Goal: Task Accomplishment & Management: Manage account settings

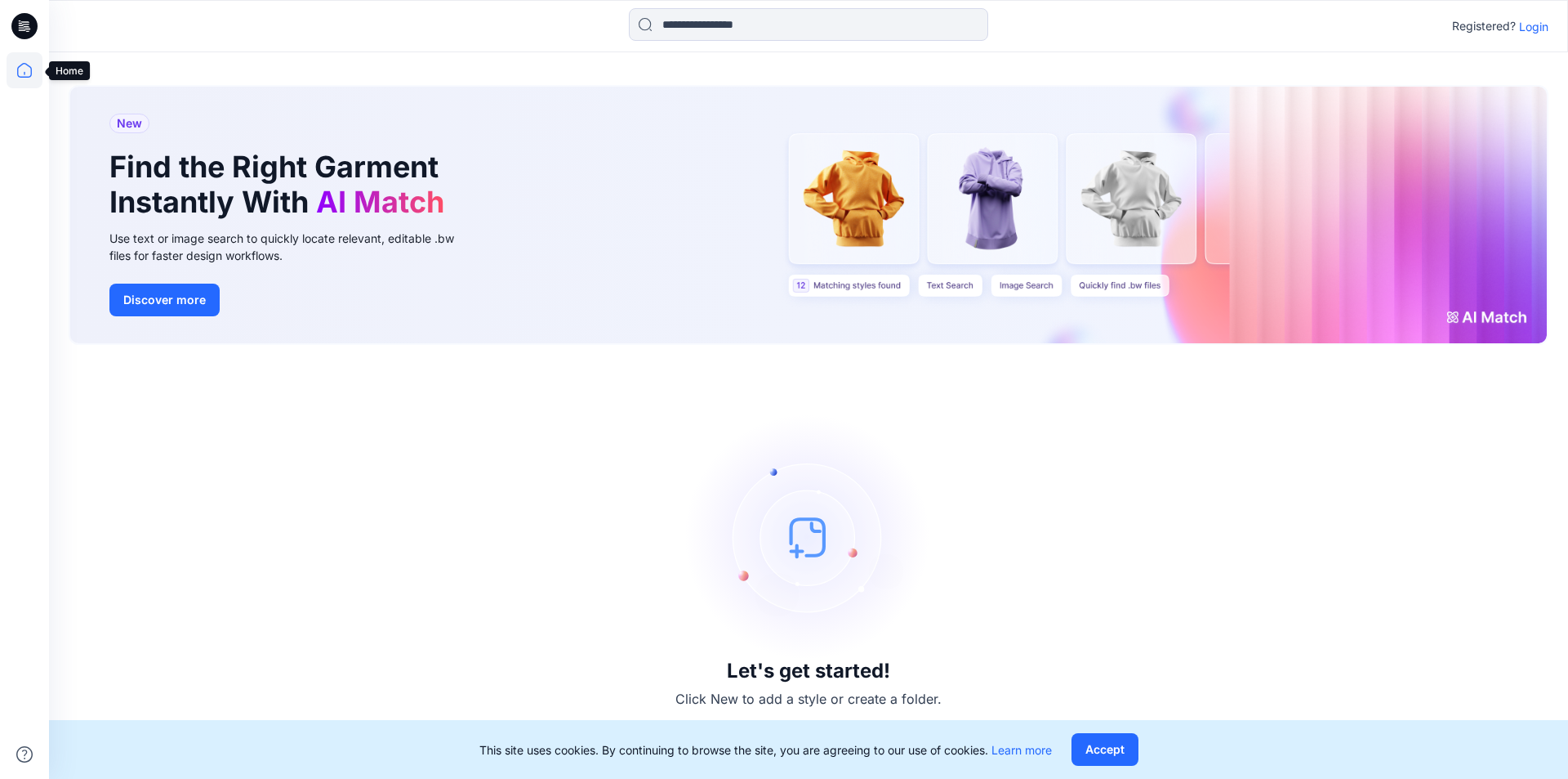
click at [22, 70] on icon at bounding box center [24, 70] width 36 height 36
click at [1103, 747] on button "Accept" at bounding box center [1104, 749] width 67 height 33
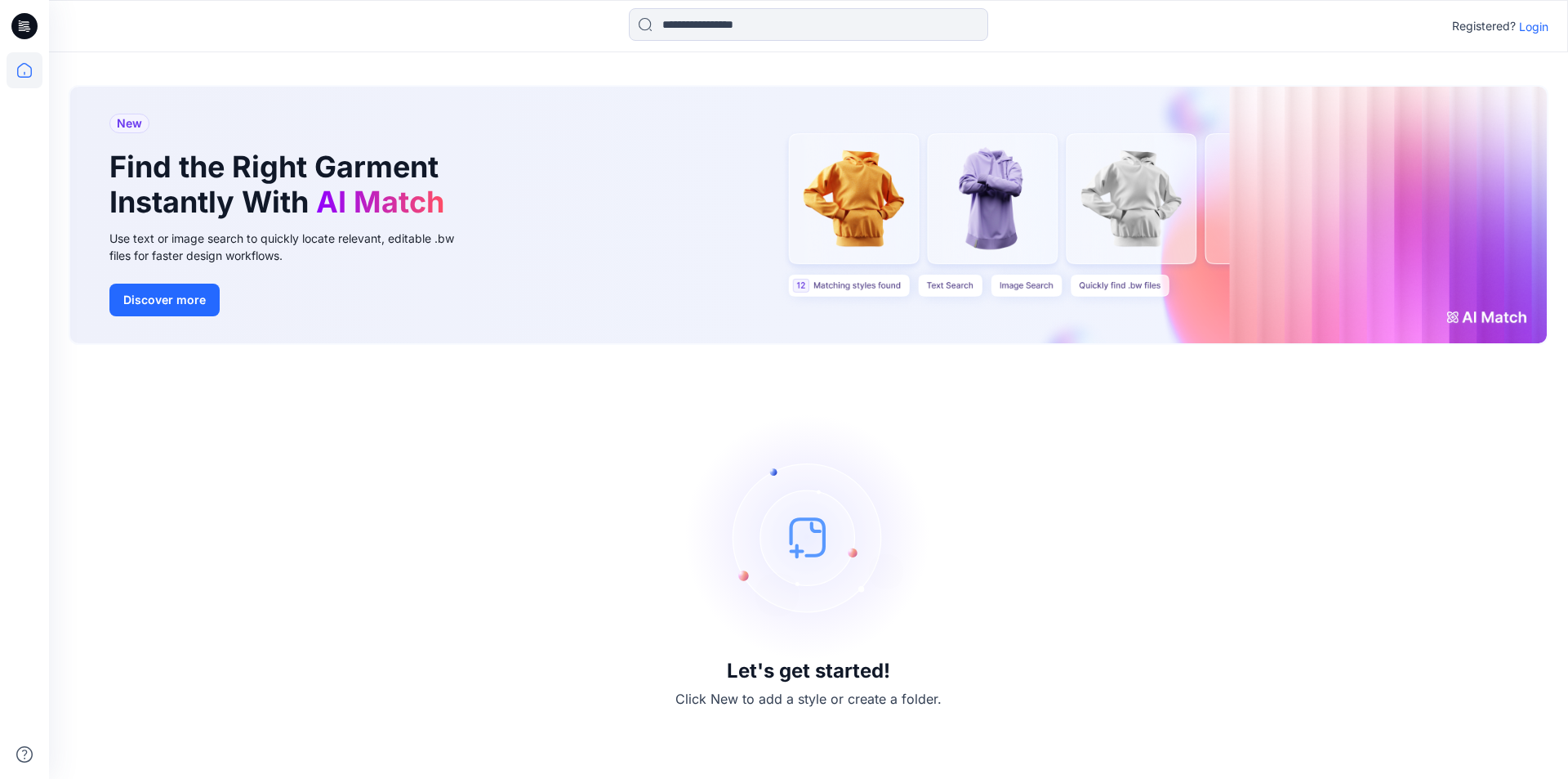
click at [1531, 26] on p "Login" at bounding box center [1533, 26] width 29 height 17
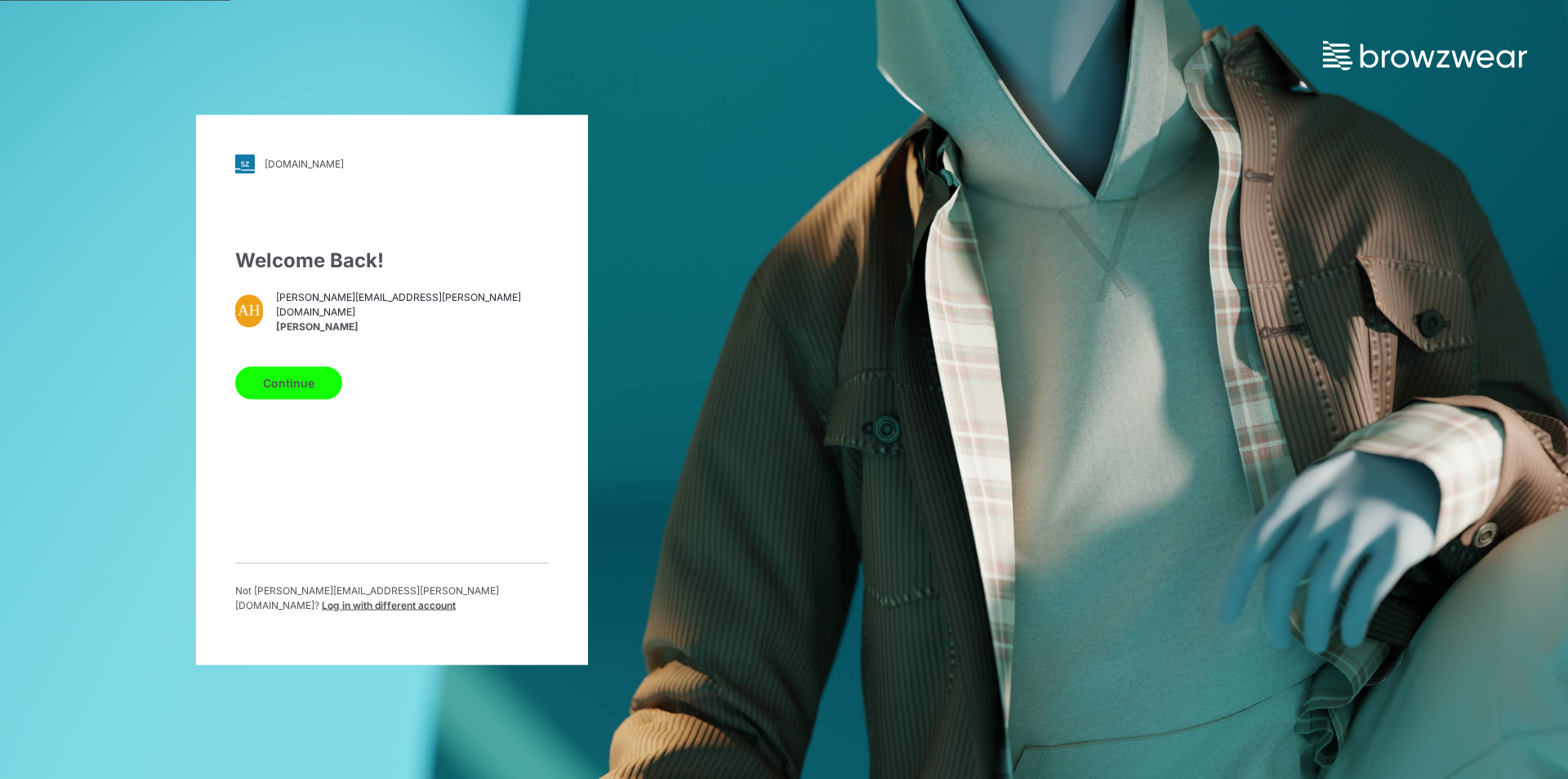
click at [285, 391] on button "Continue" at bounding box center [289, 382] width 107 height 33
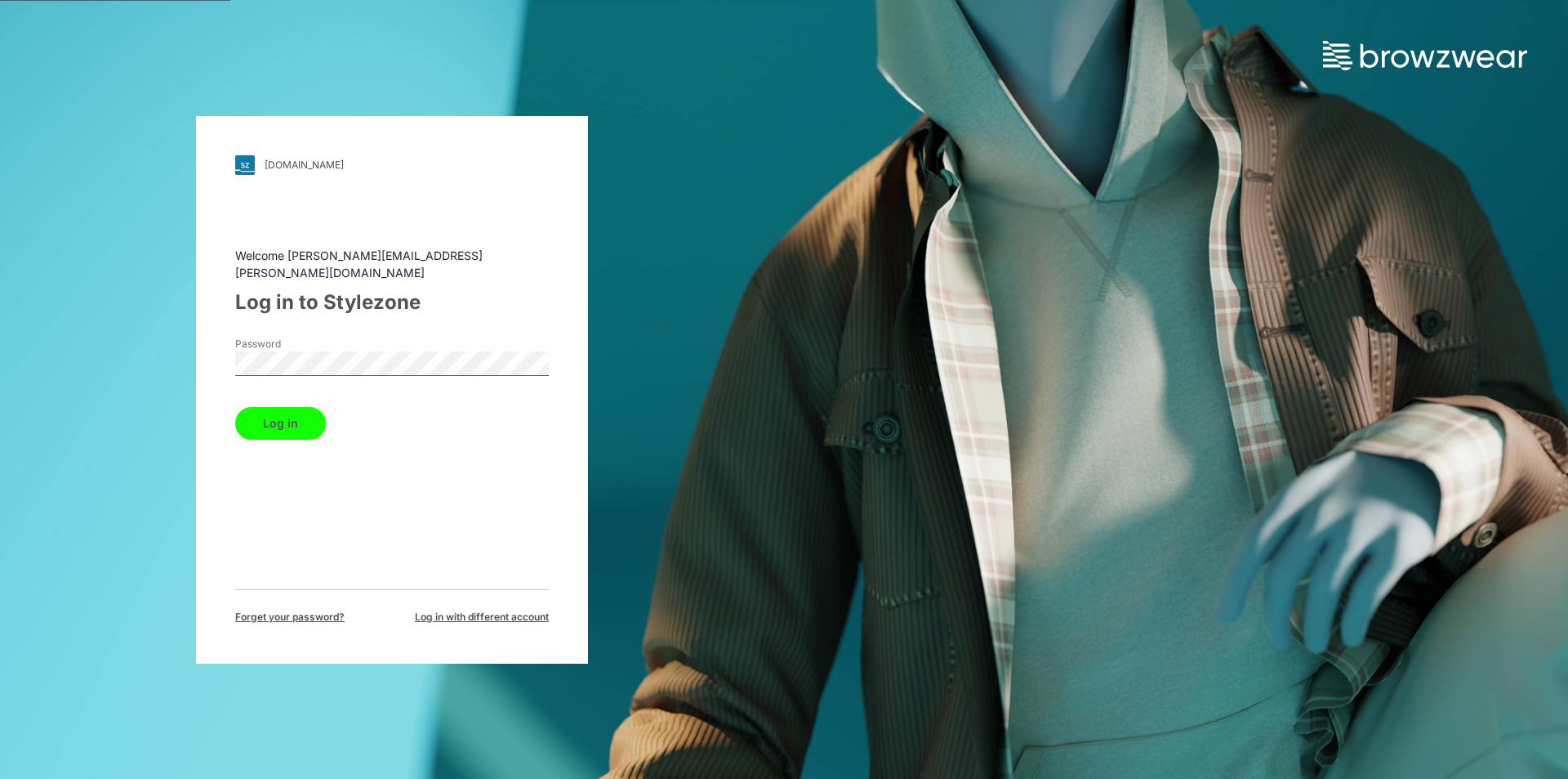
click at [278, 417] on button "Log in" at bounding box center [280, 423] width 91 height 33
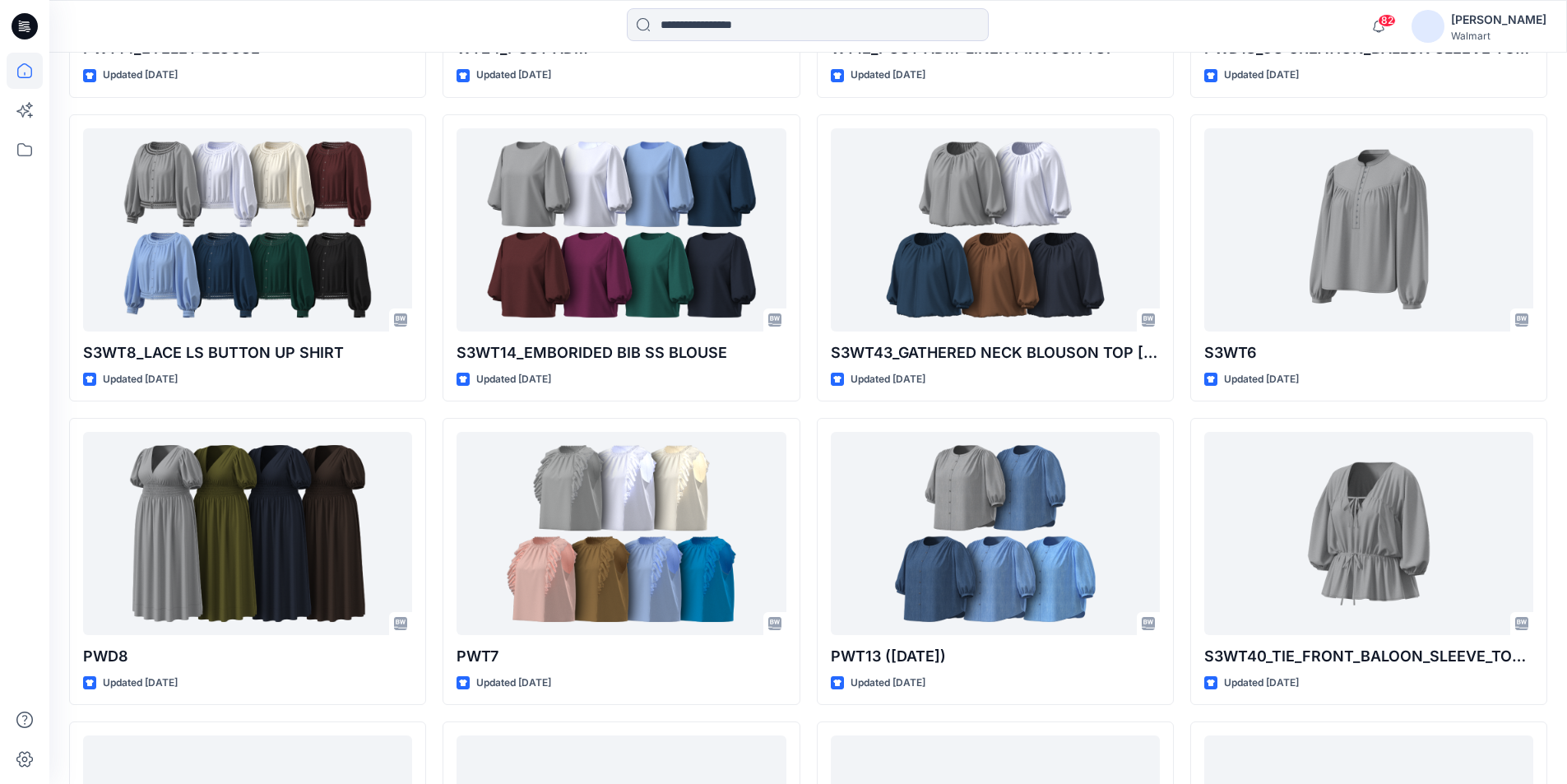
scroll to position [2944, 0]
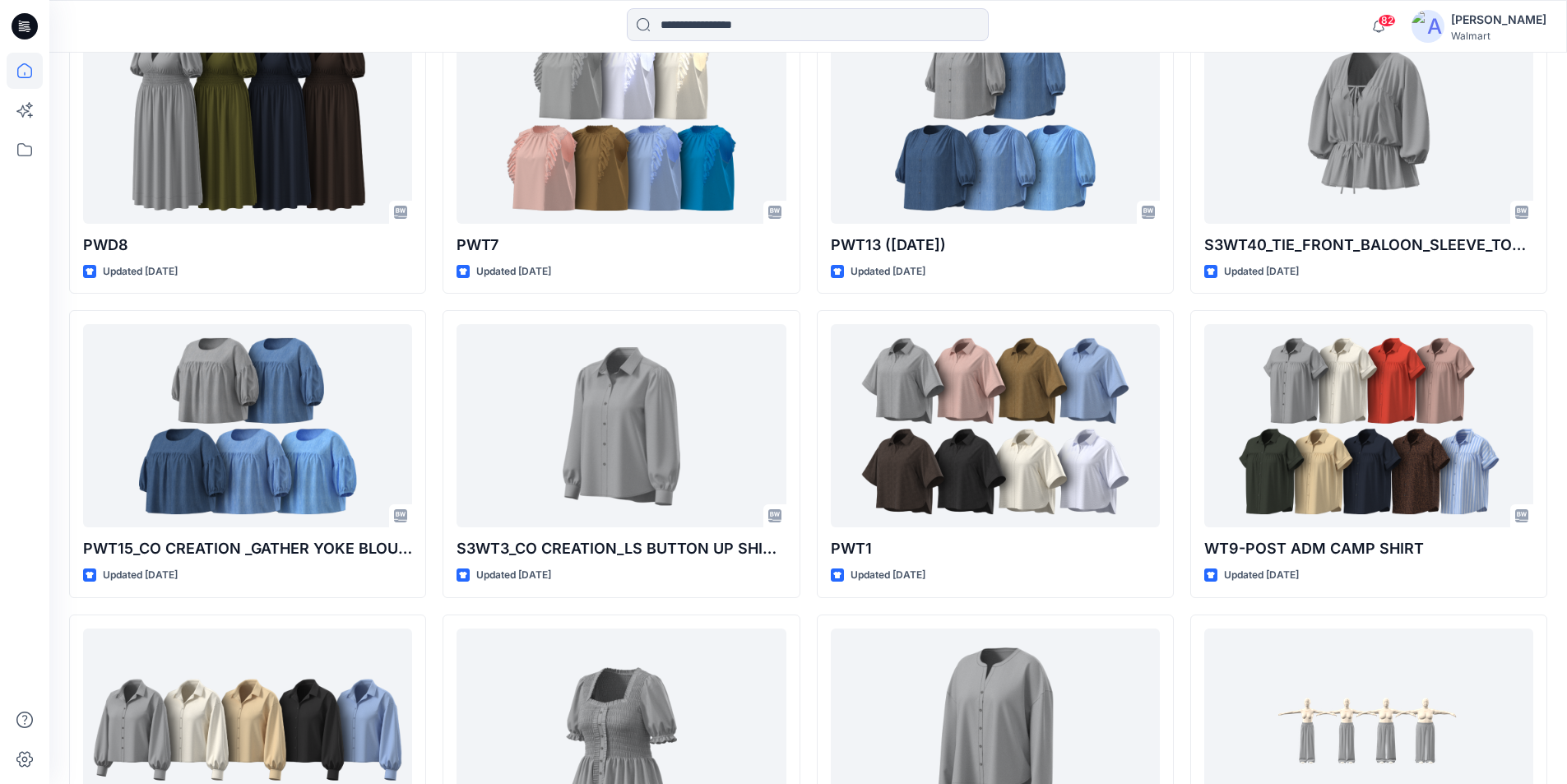
click at [1519, 20] on div "[PERSON_NAME]" at bounding box center [1498, 19] width 95 height 20
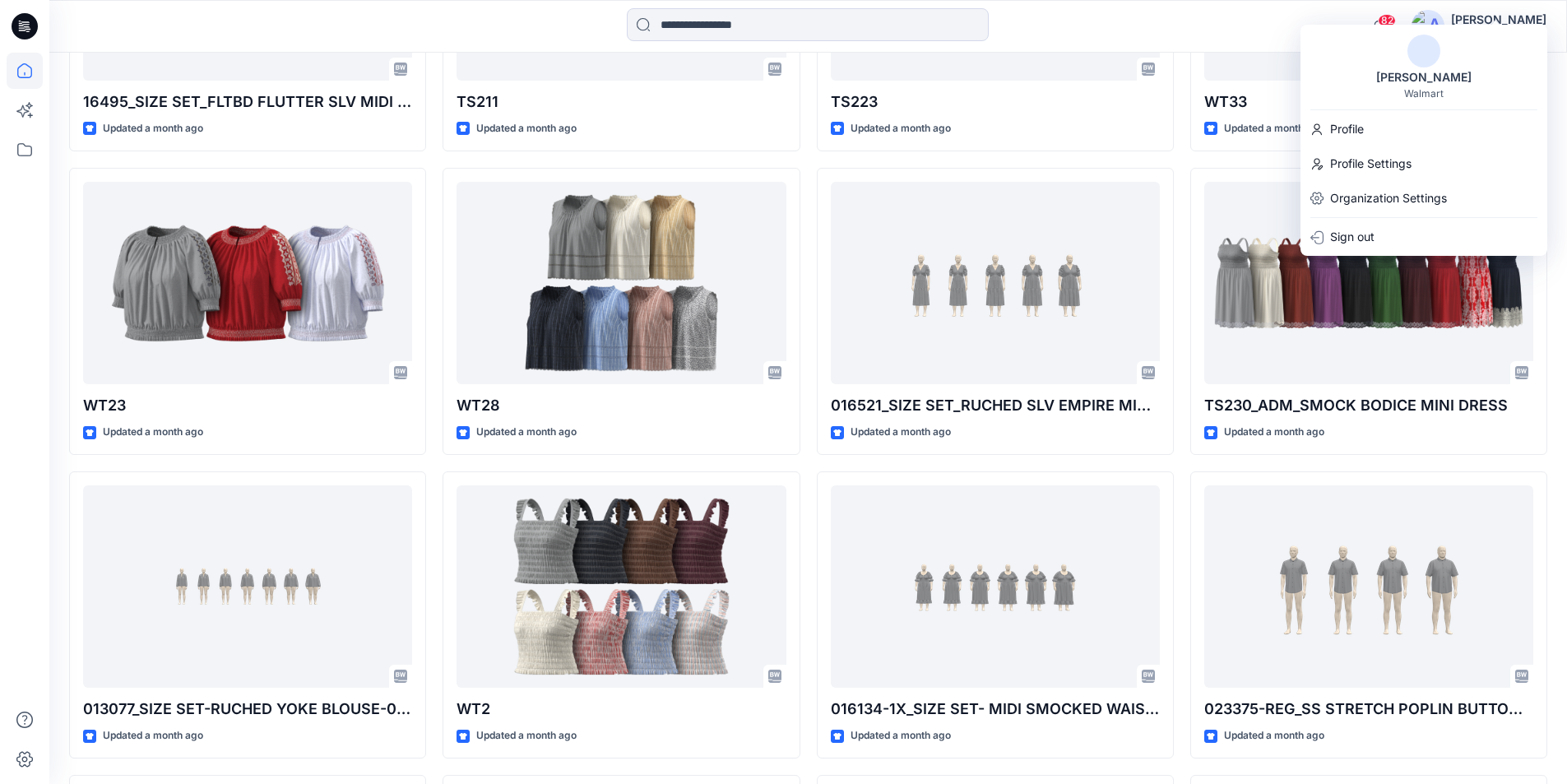
scroll to position [5183, 0]
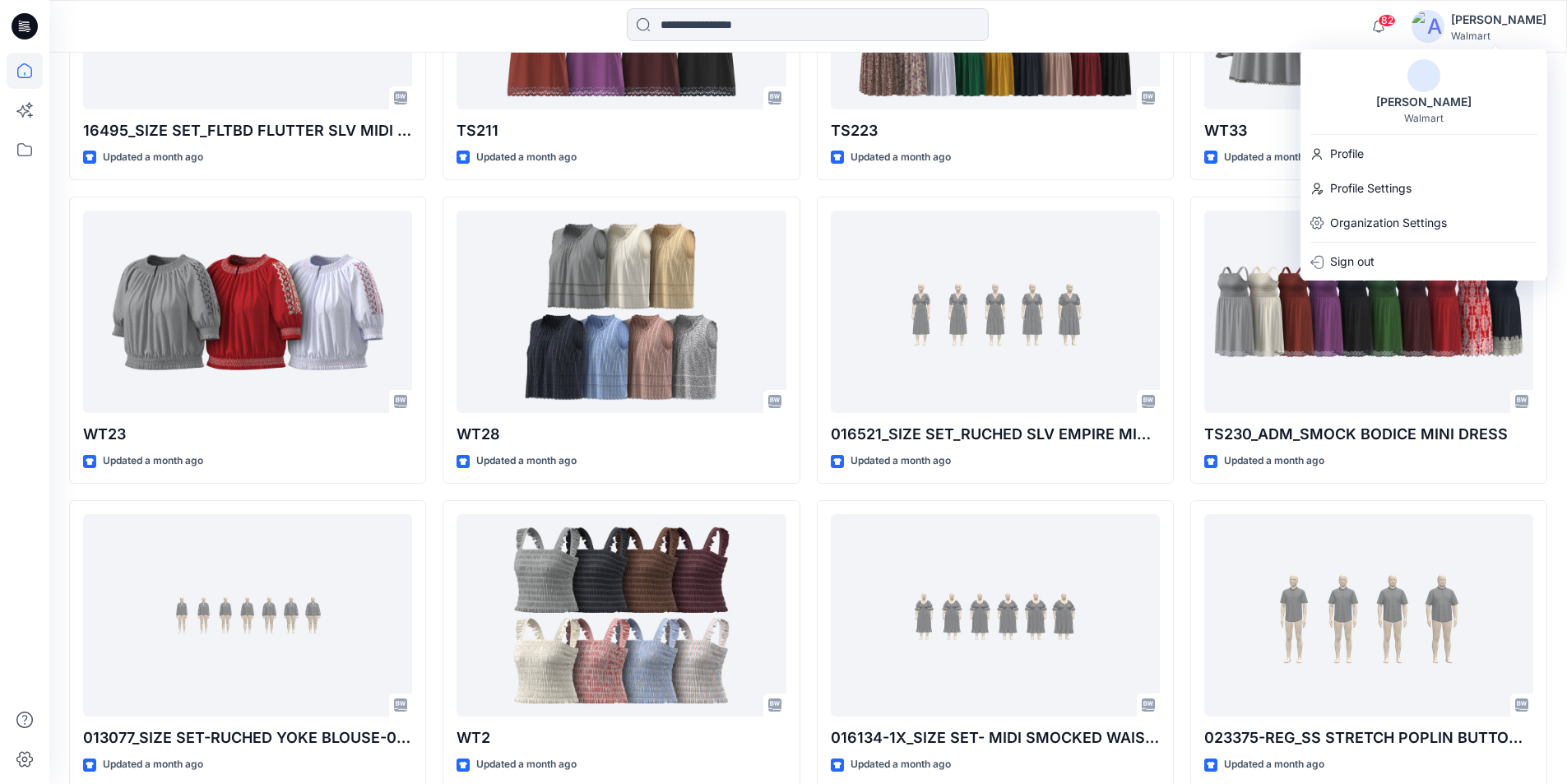
click at [1529, 23] on div "[PERSON_NAME]" at bounding box center [1498, 19] width 95 height 20
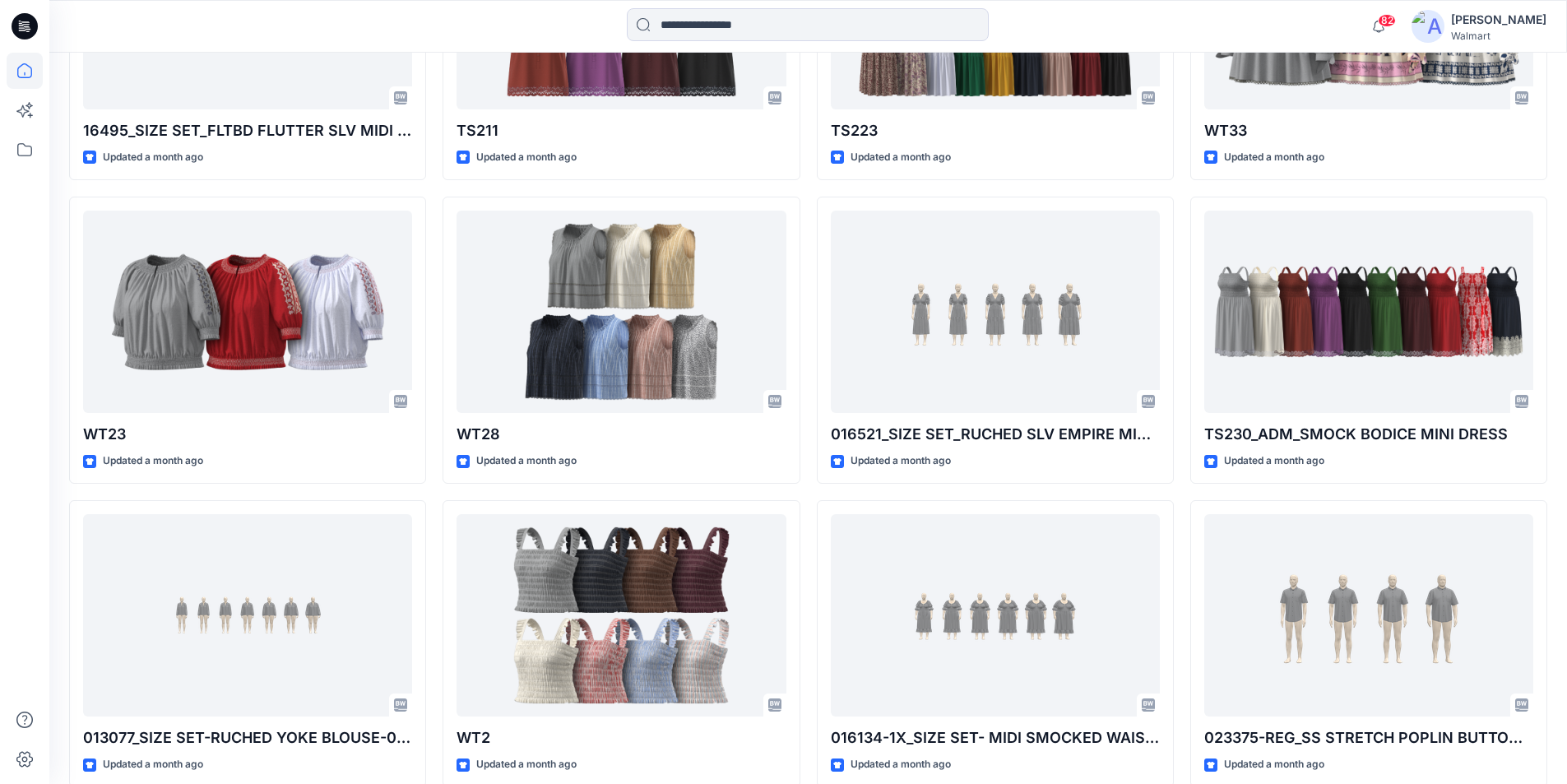
click at [1516, 16] on div "[PERSON_NAME]" at bounding box center [1498, 19] width 95 height 20
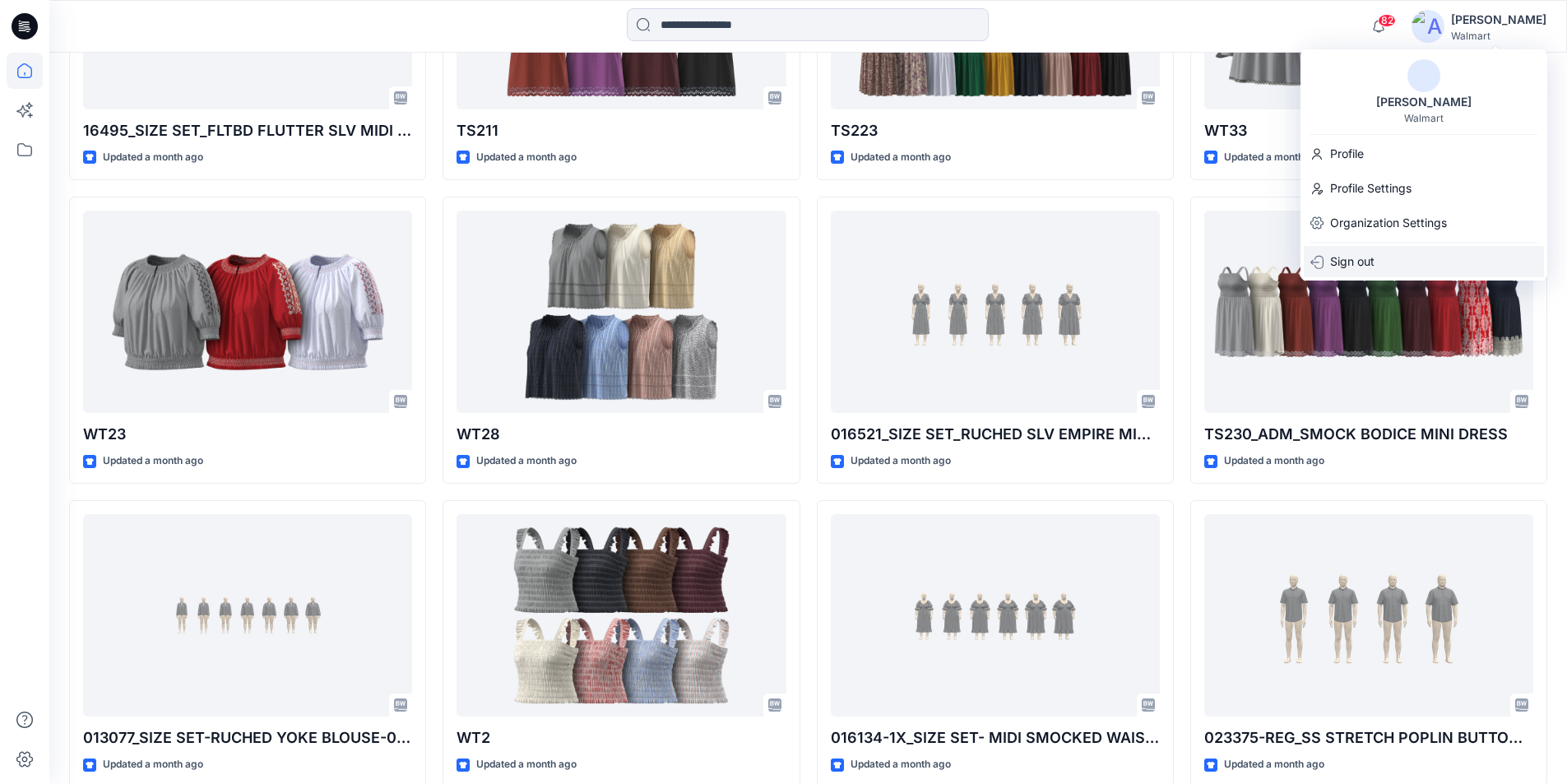
click at [1360, 260] on p "Sign out" at bounding box center [1352, 261] width 44 height 31
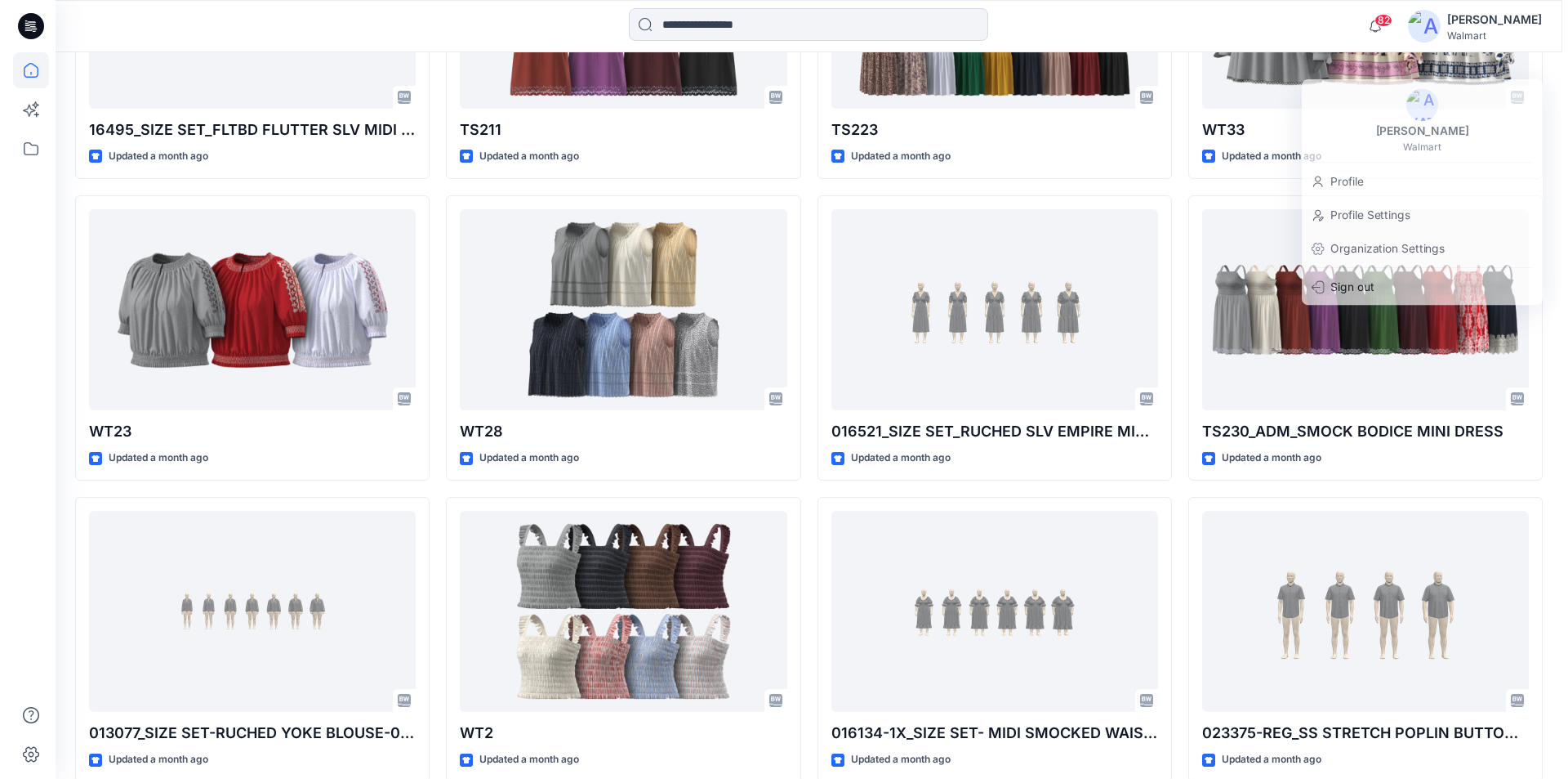
scroll to position [5180, 0]
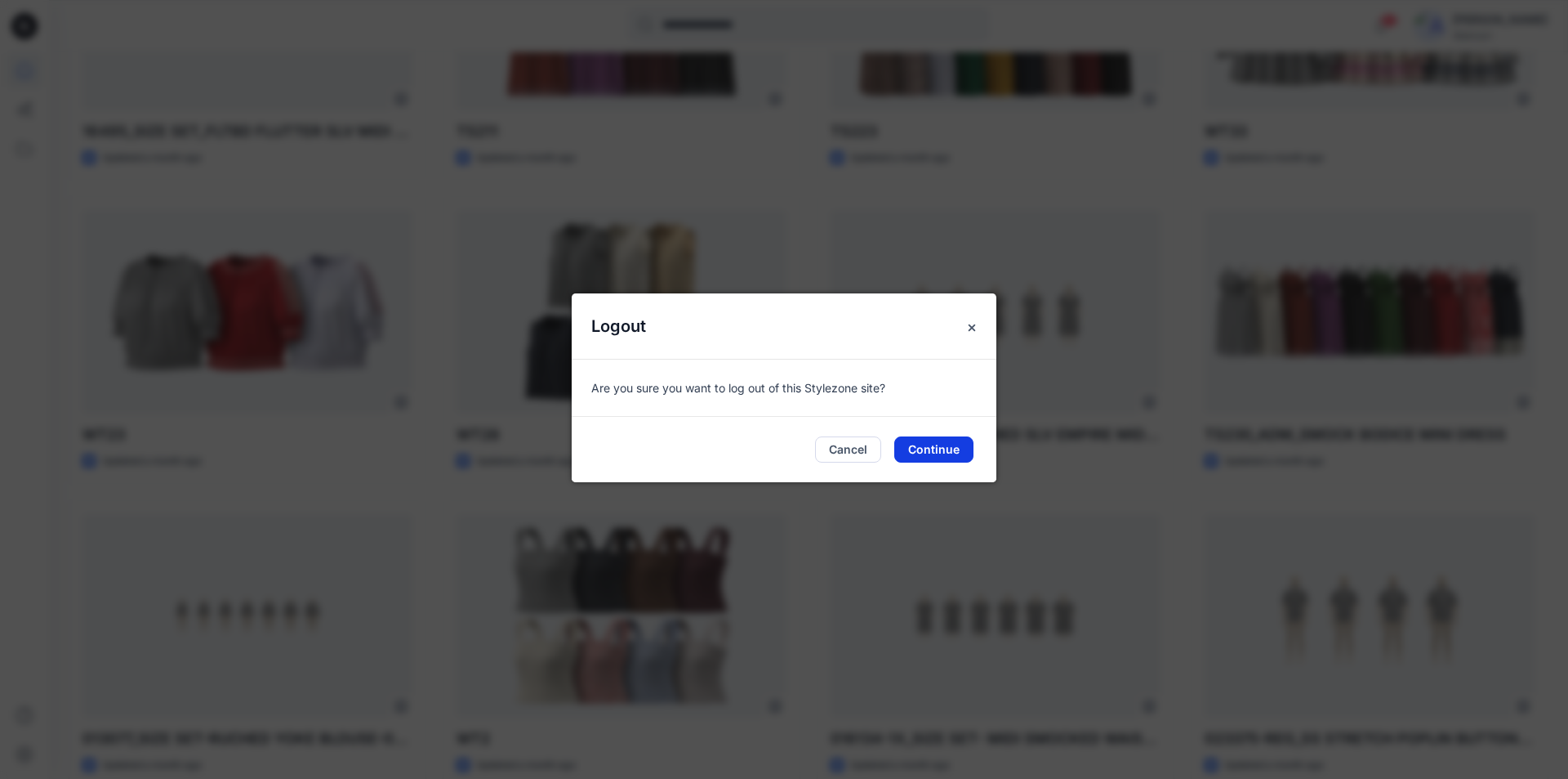
click at [942, 448] on button "Continue" at bounding box center [933, 449] width 80 height 26
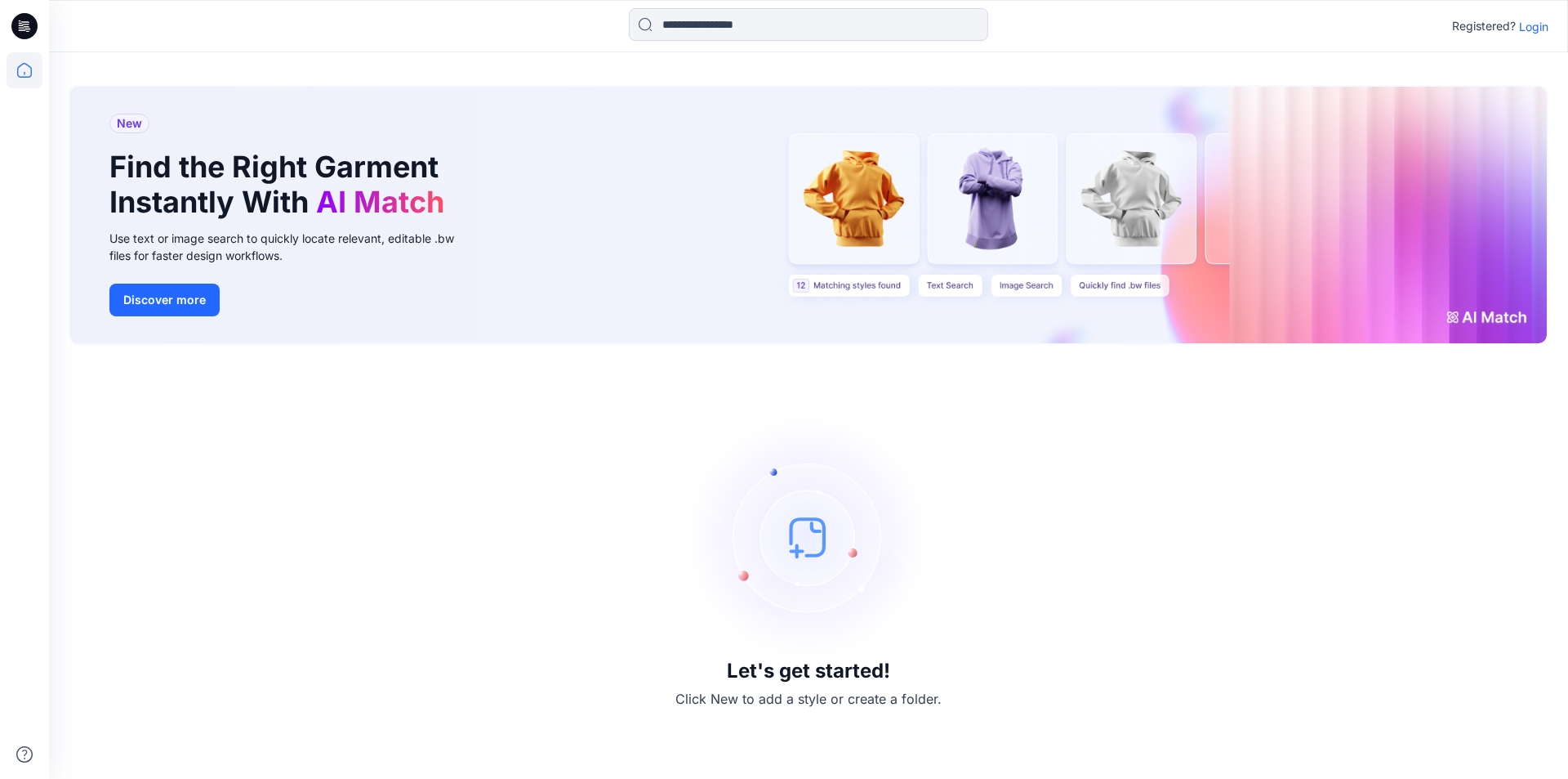
click at [1531, 29] on p "Login" at bounding box center [1533, 26] width 29 height 17
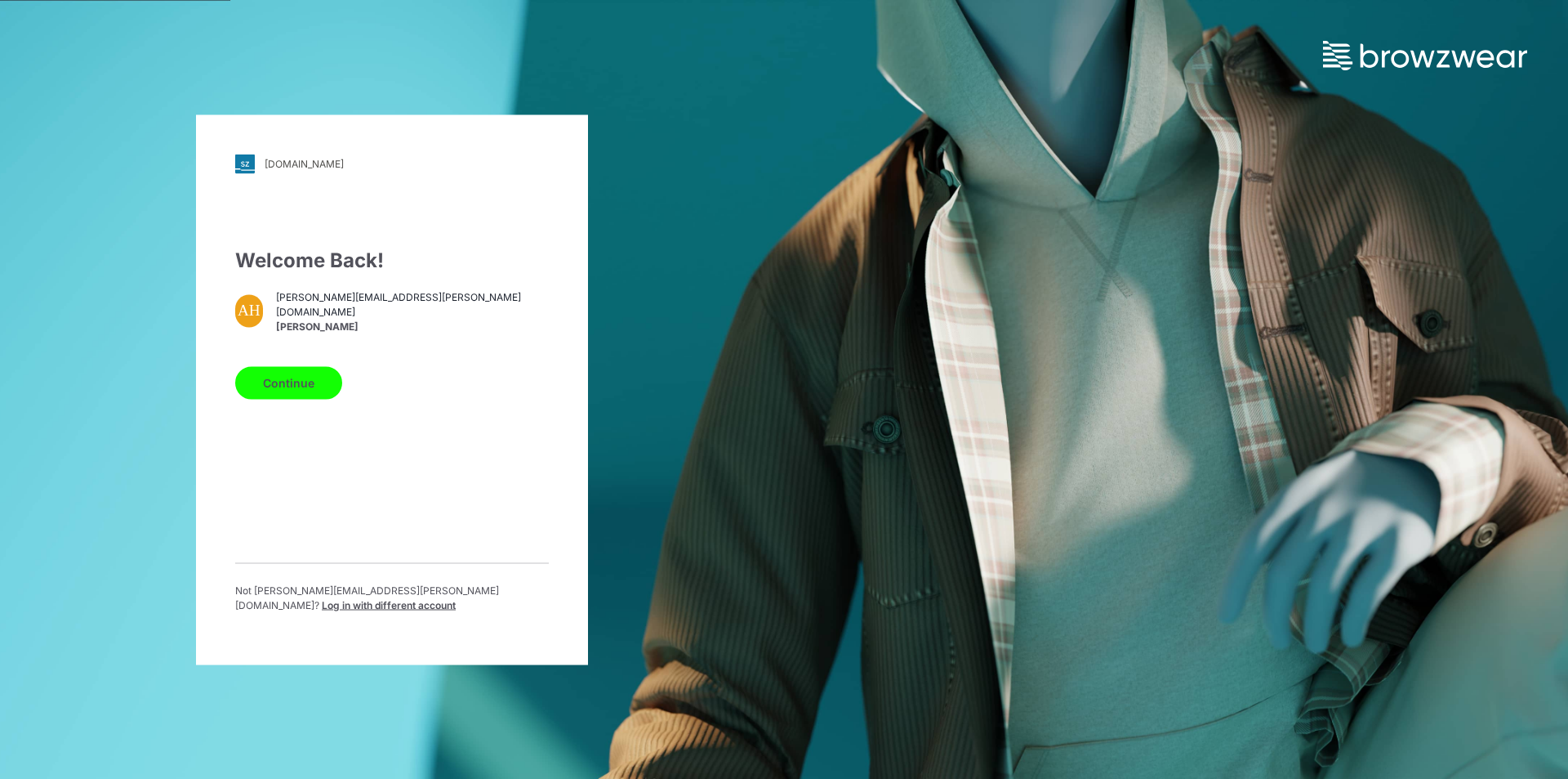
click at [439, 601] on span "Log in with different account" at bounding box center [388, 604] width 134 height 12
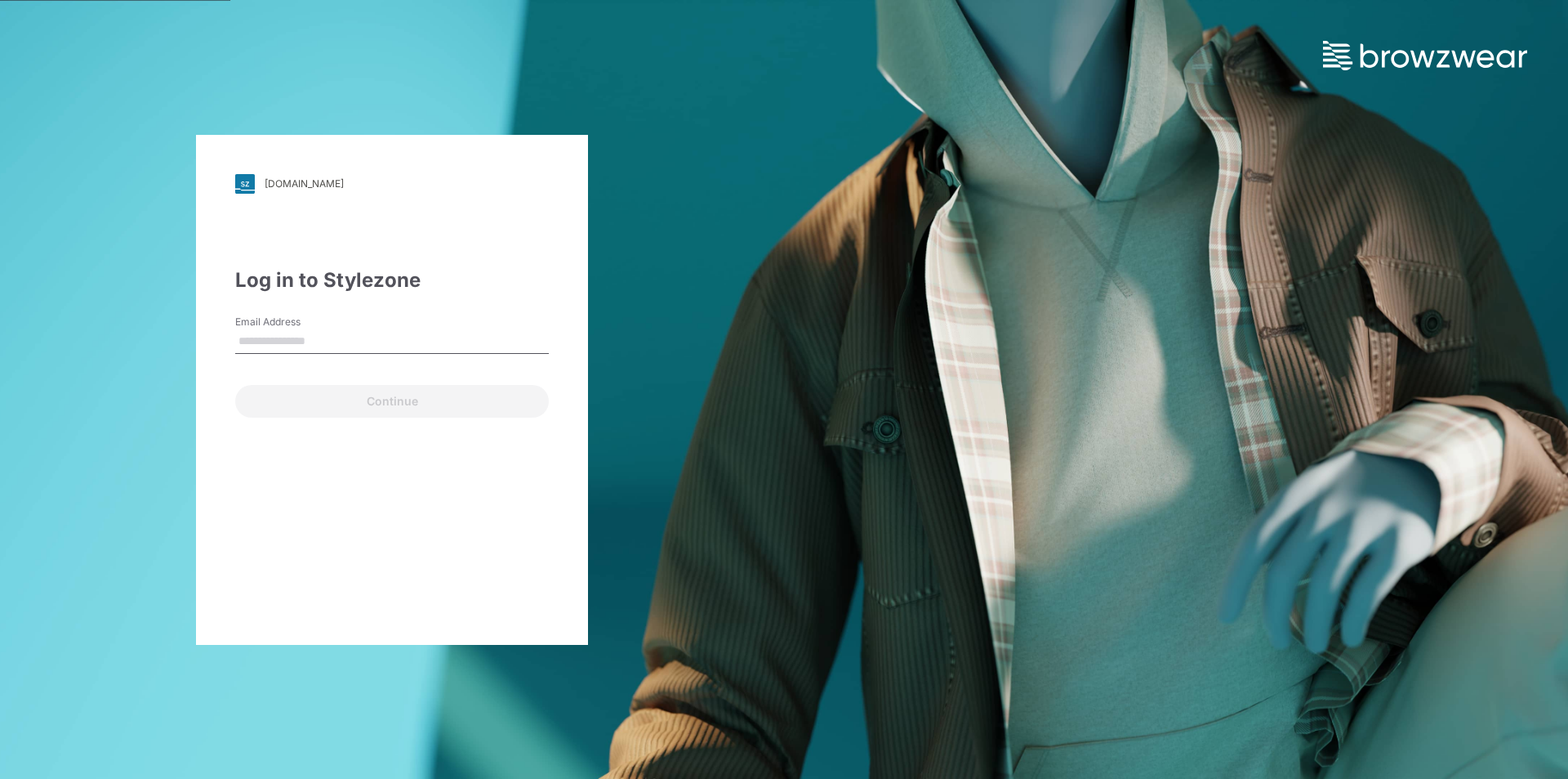
type input "**********"
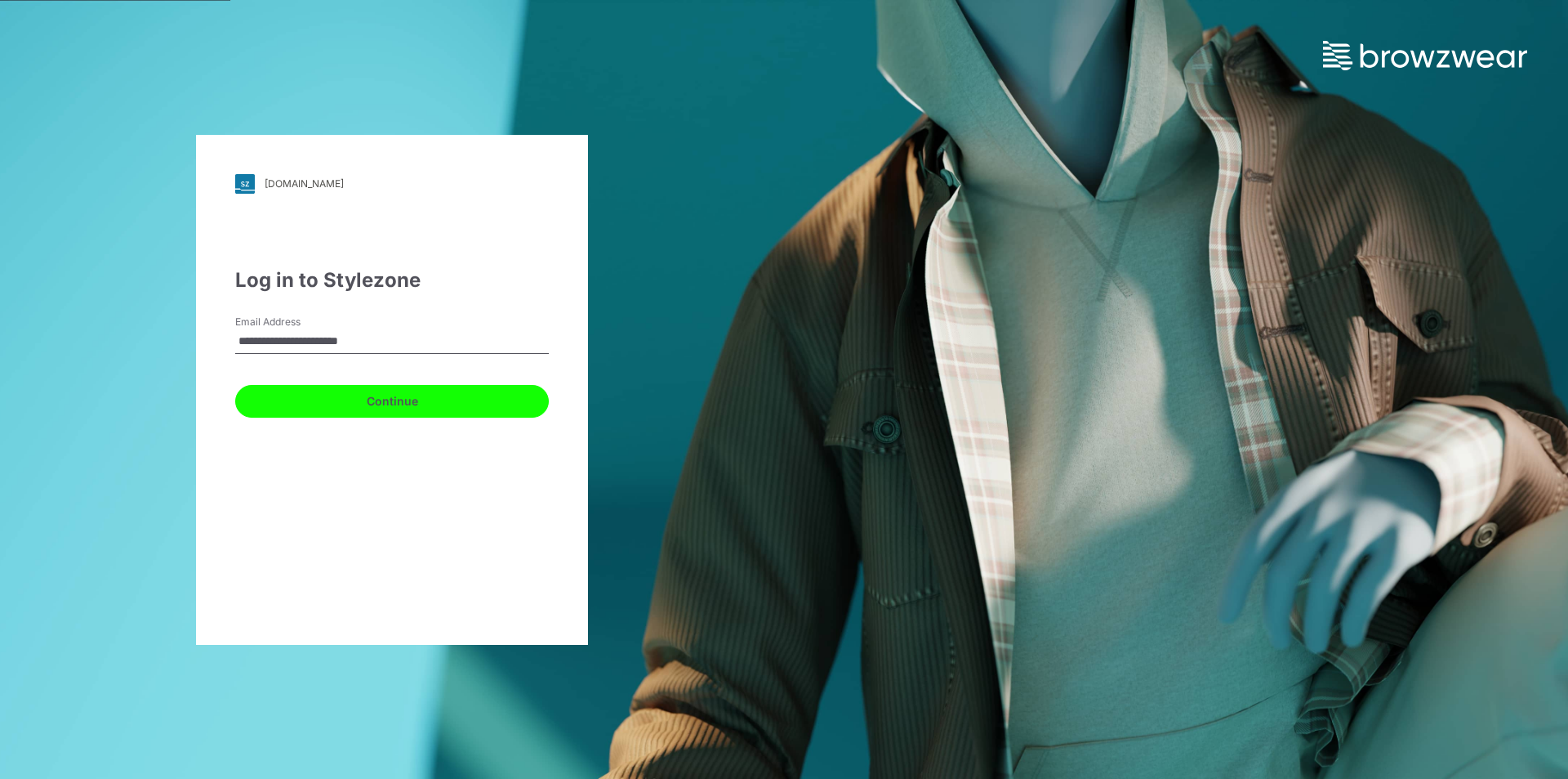
click at [340, 406] on button "Continue" at bounding box center [392, 400] width 314 height 33
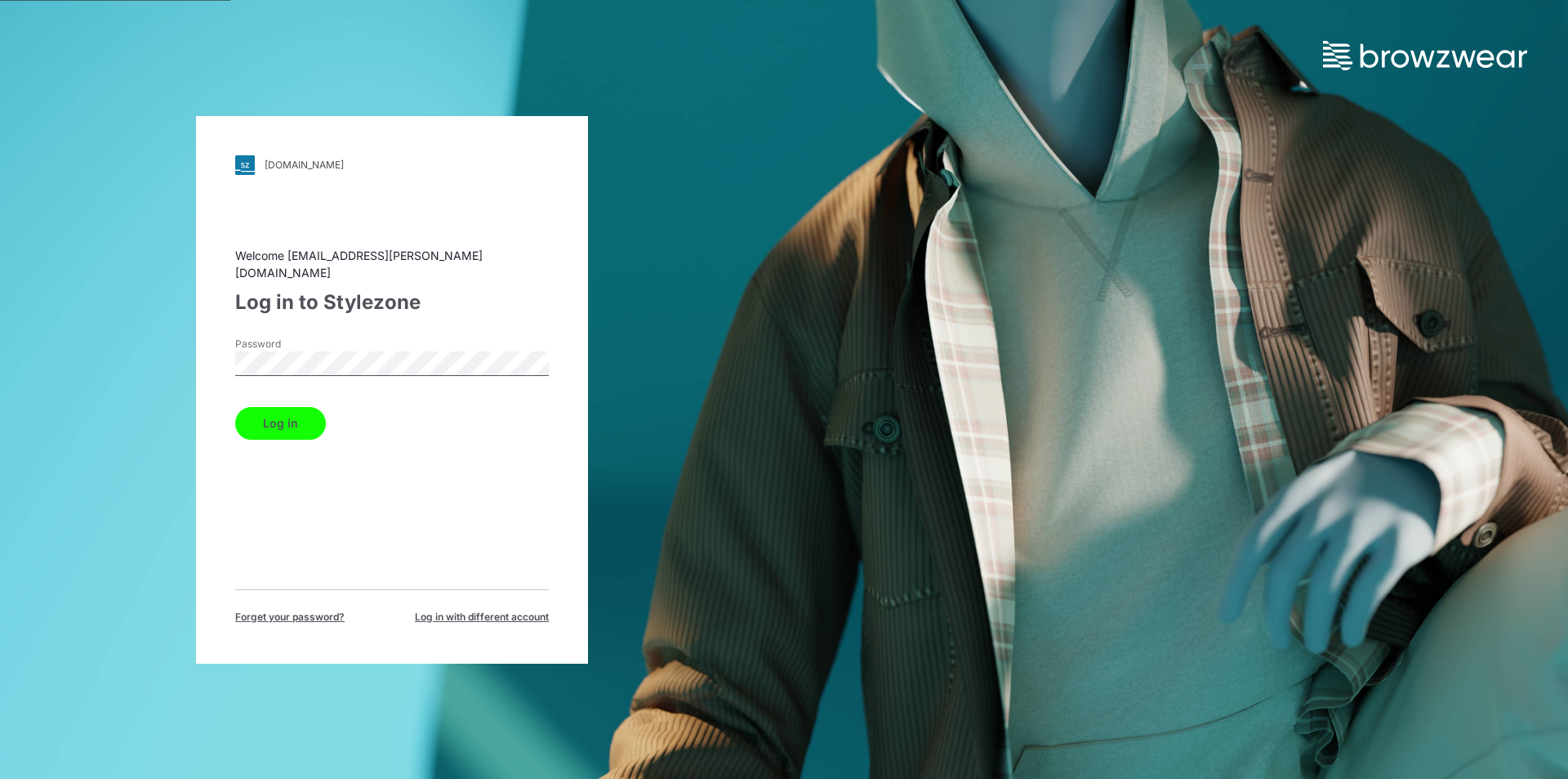
click at [295, 407] on button "Log in" at bounding box center [280, 423] width 91 height 33
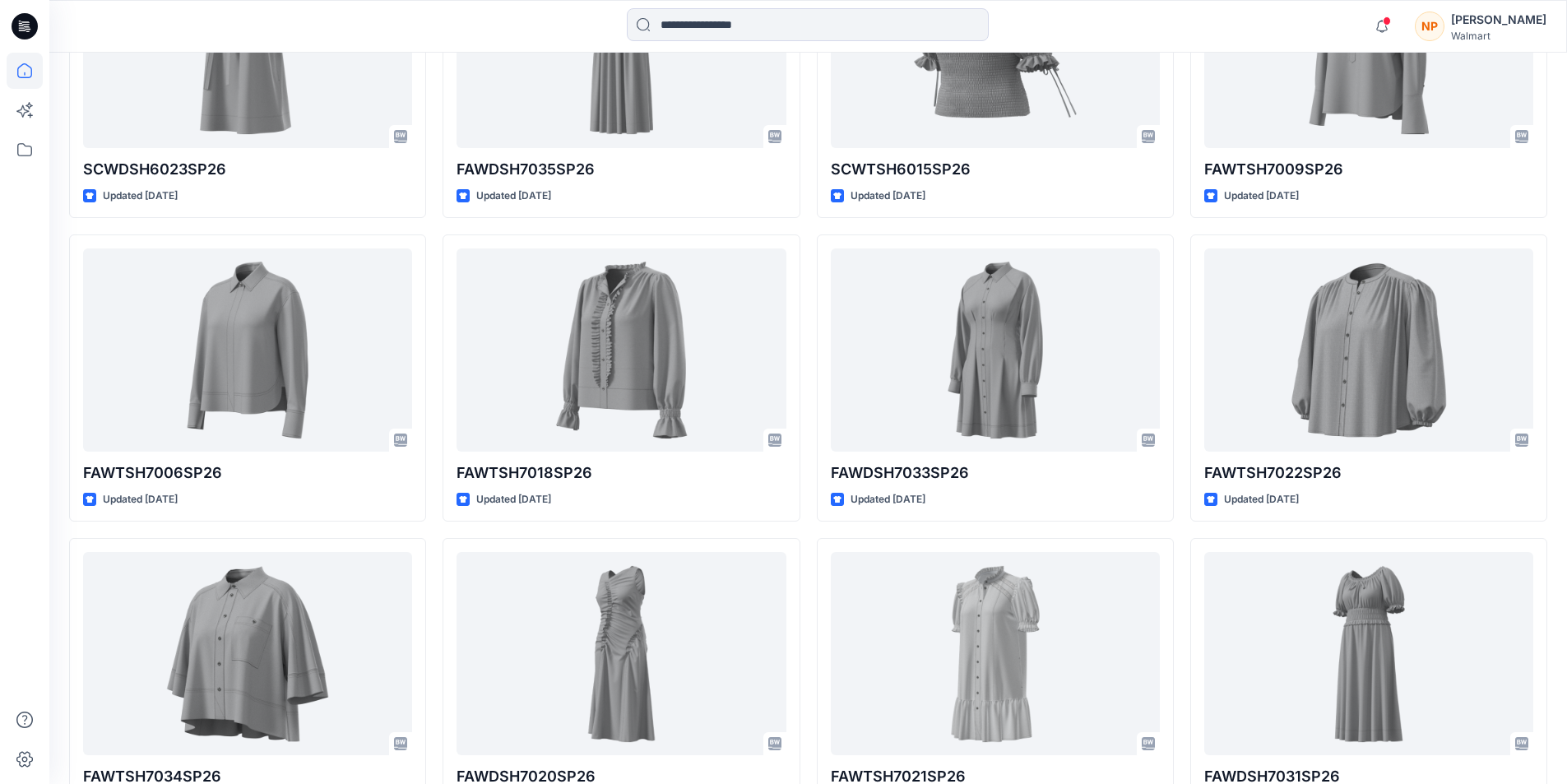
scroll to position [2439, 0]
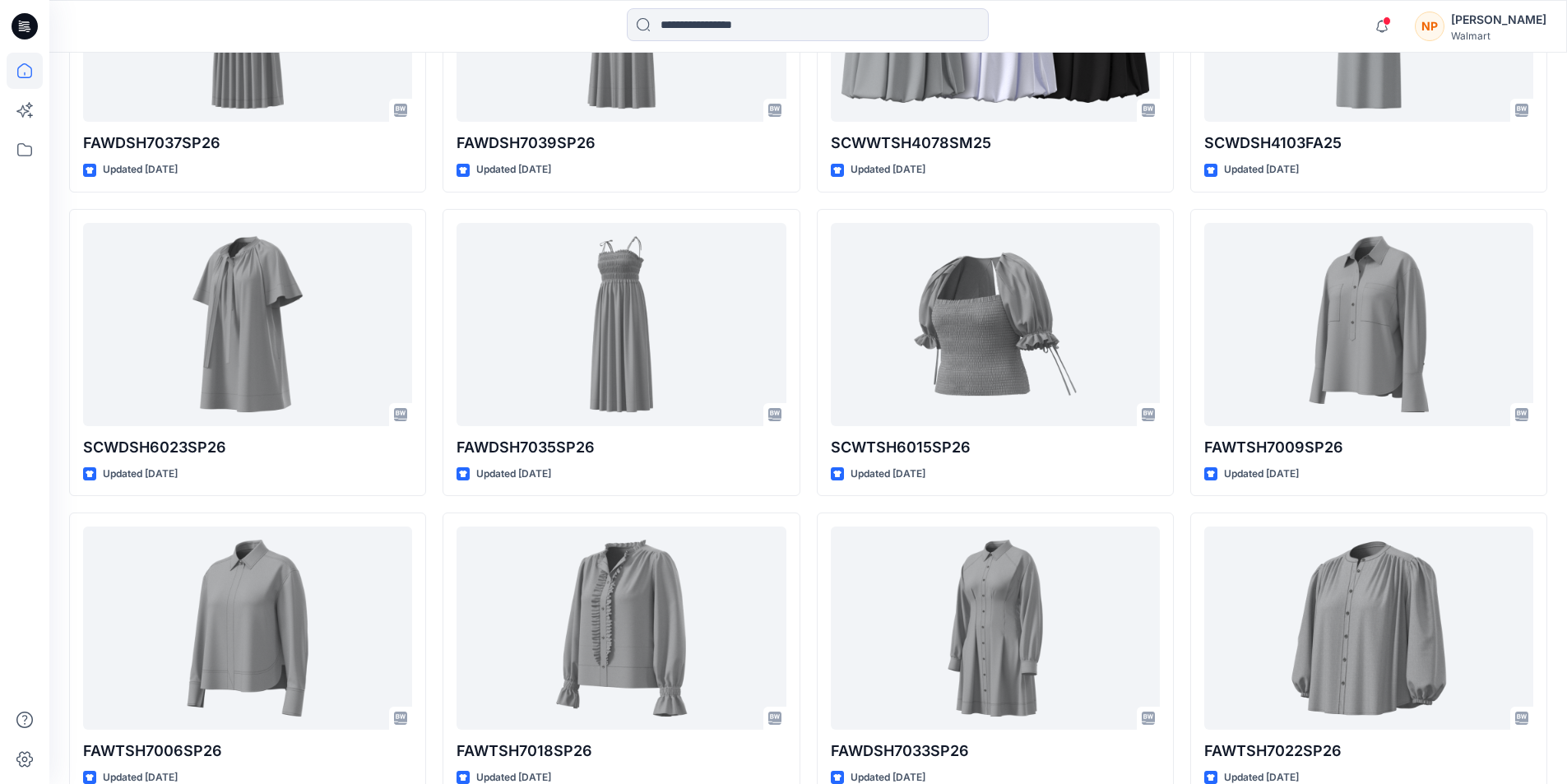
click at [1510, 16] on div "[PERSON_NAME]" at bounding box center [1498, 19] width 95 height 20
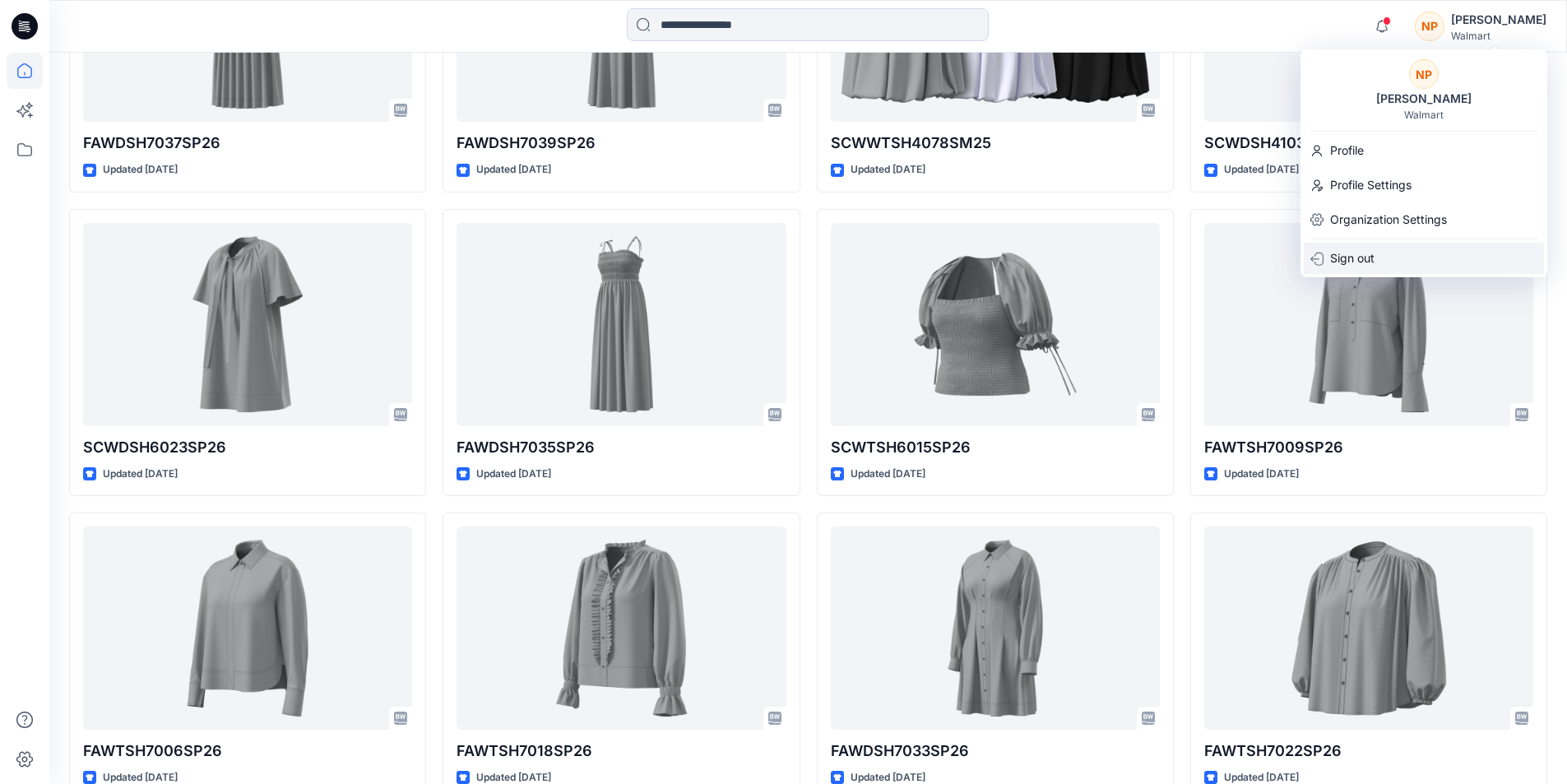
click at [1349, 259] on p "Sign out" at bounding box center [1352, 258] width 44 height 31
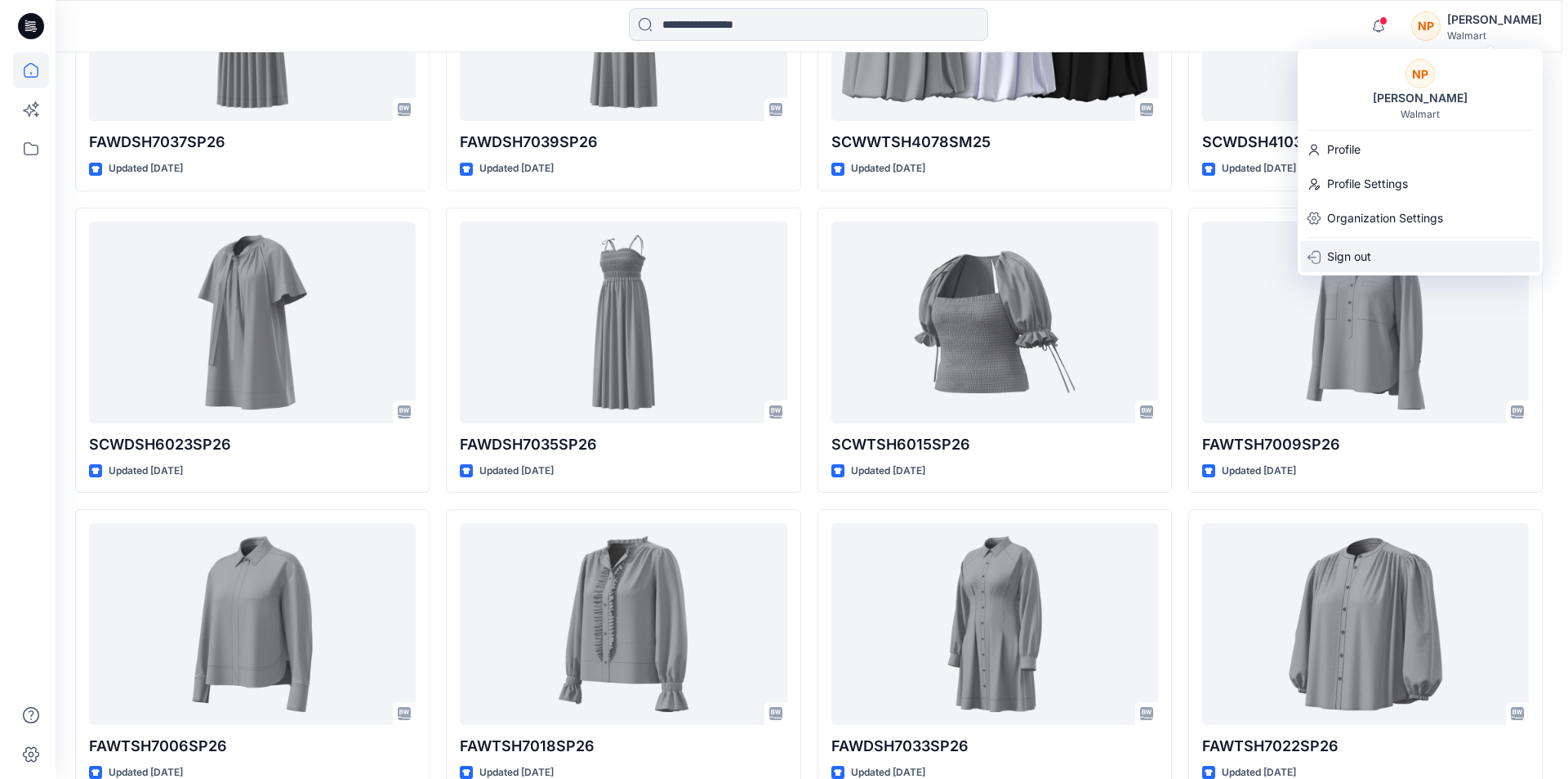
scroll to position [2436, 0]
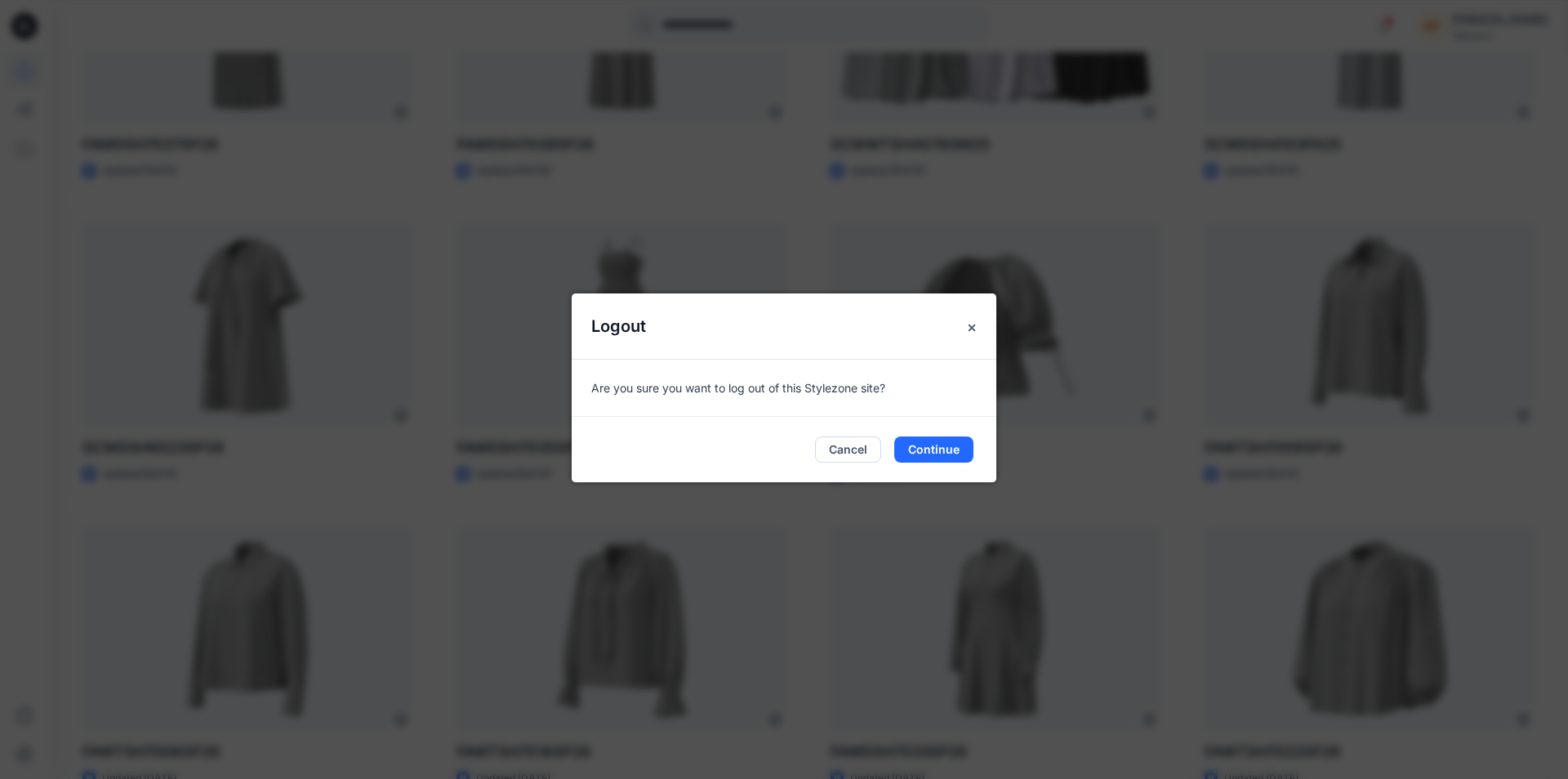
drag, startPoint x: 934, startPoint y: 448, endPoint x: 944, endPoint y: 404, distance: 45.1
click at [933, 449] on button "Continue" at bounding box center [933, 449] width 80 height 26
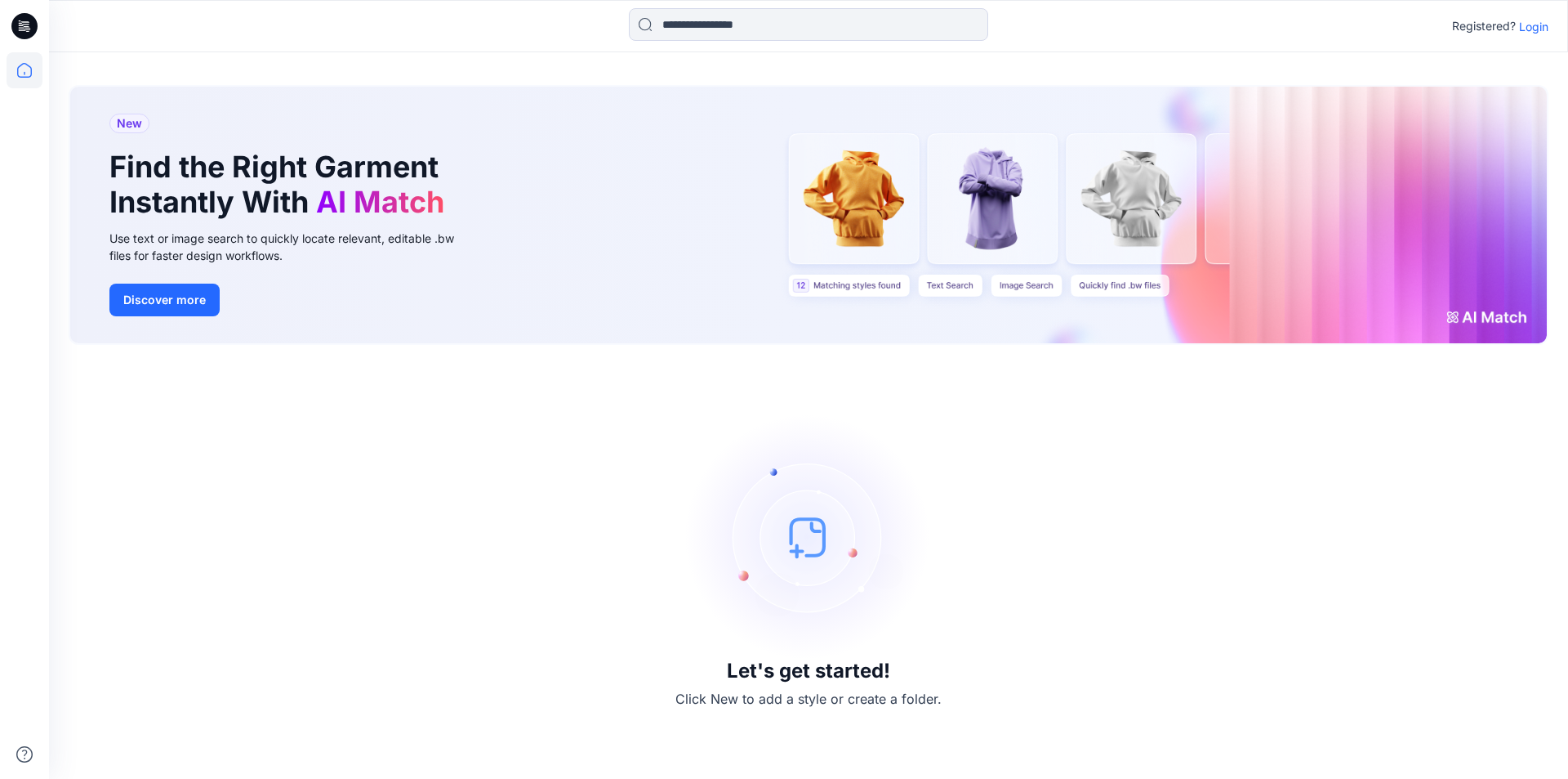
click at [1532, 28] on p "Login" at bounding box center [1533, 26] width 29 height 17
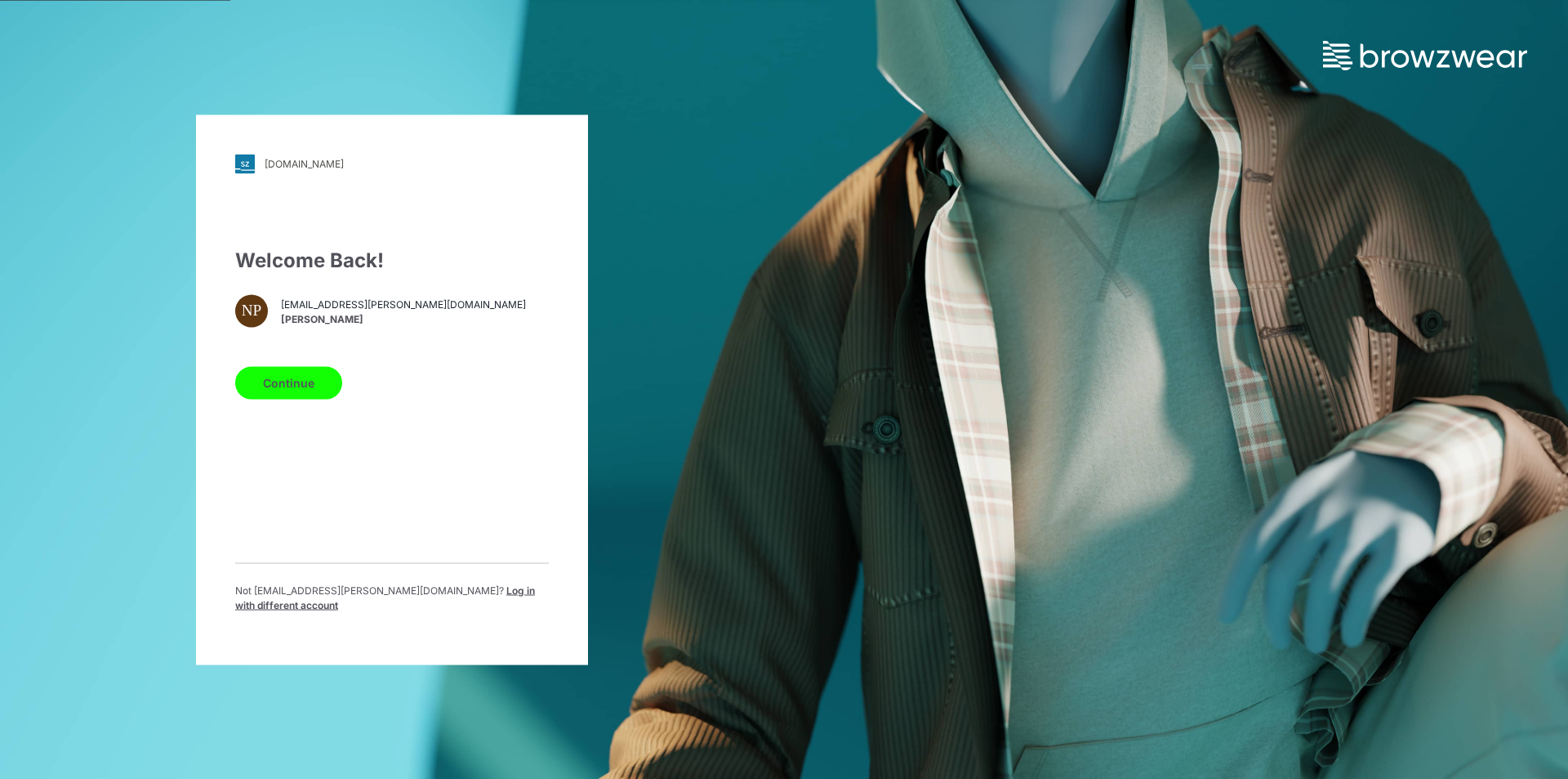
click at [441, 596] on span "Log in with different account" at bounding box center [385, 596] width 300 height 27
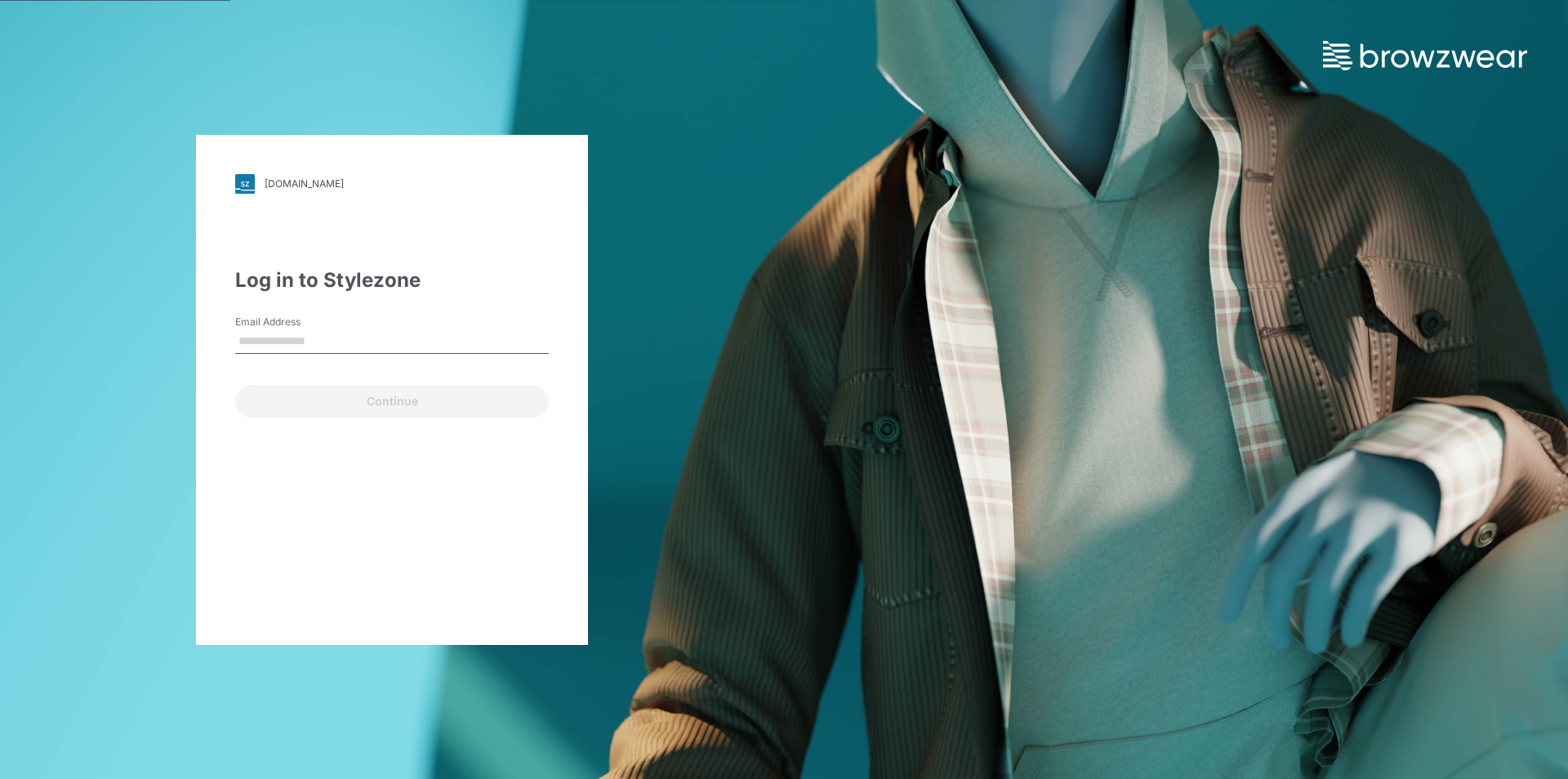
type input "**********"
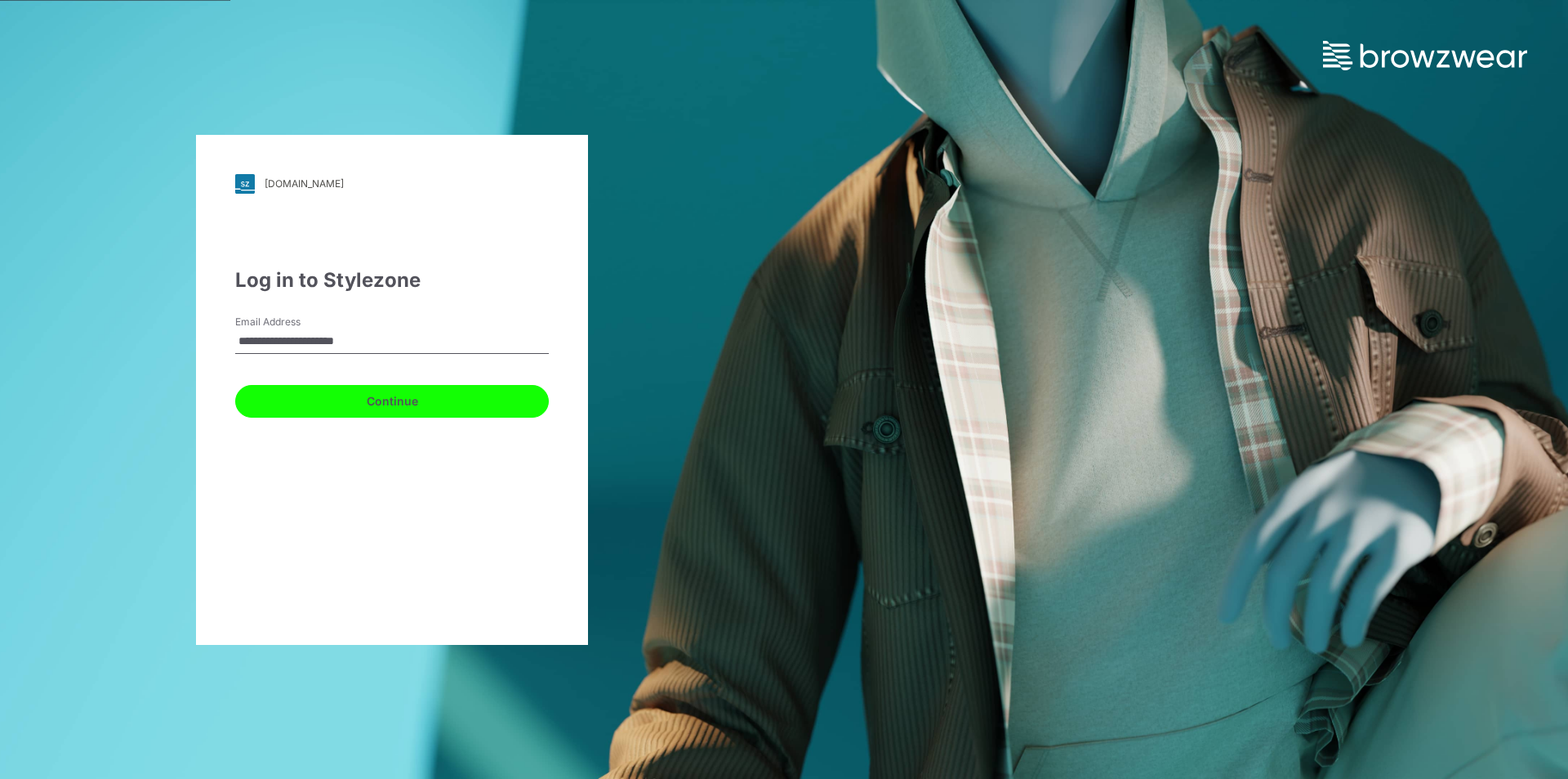
click at [377, 399] on button "Continue" at bounding box center [392, 400] width 314 height 33
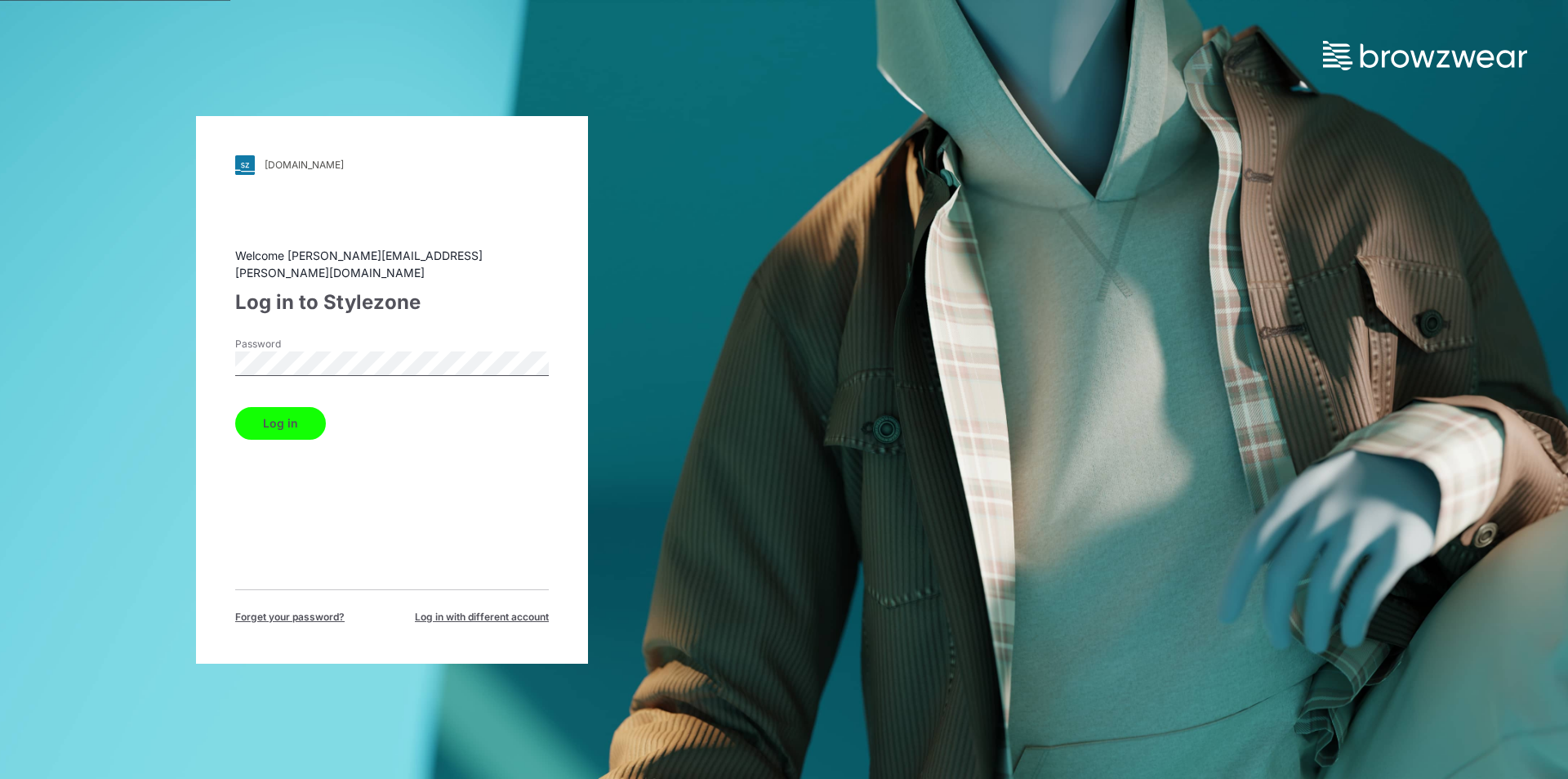
click at [276, 411] on button "Log in" at bounding box center [280, 423] width 91 height 33
